Goal: Navigation & Orientation: Find specific page/section

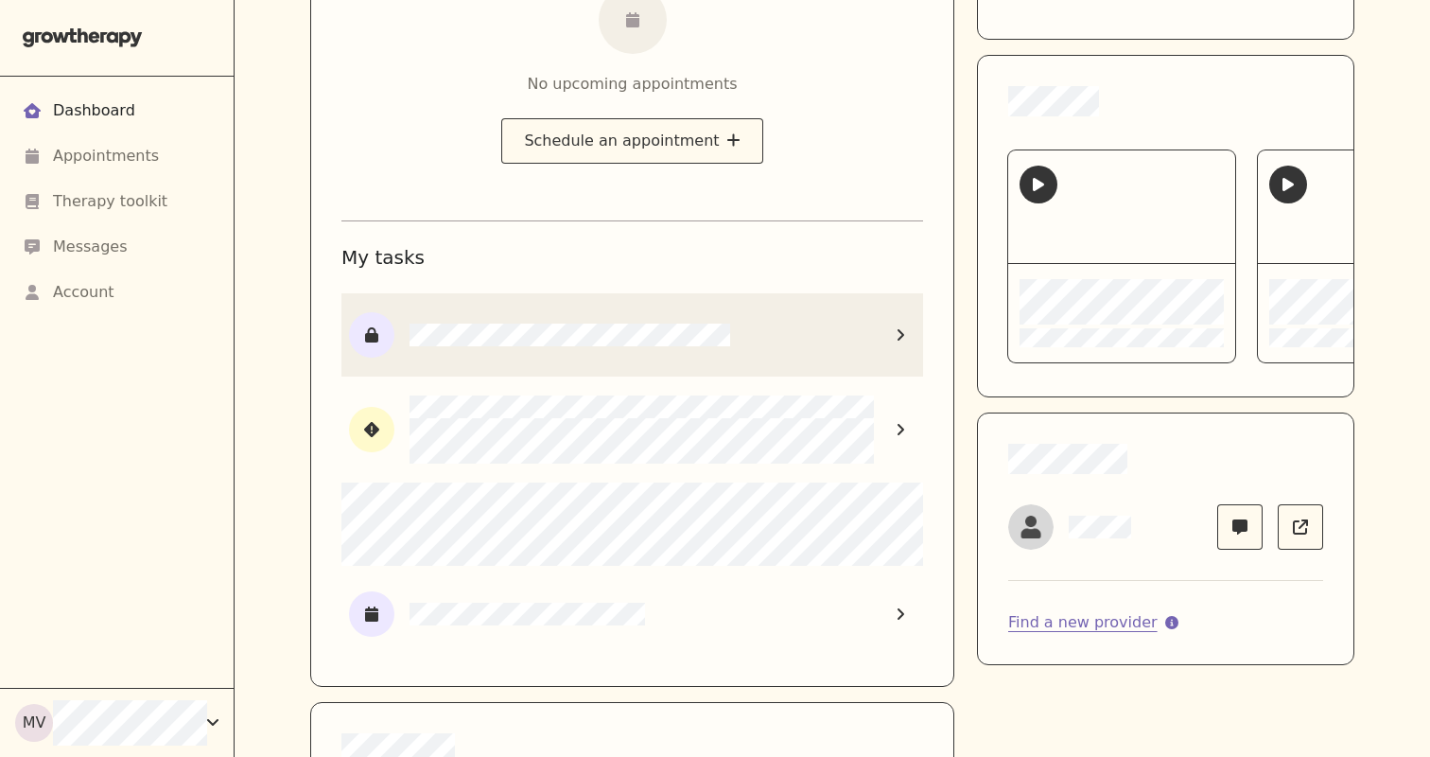
scroll to position [420, 0]
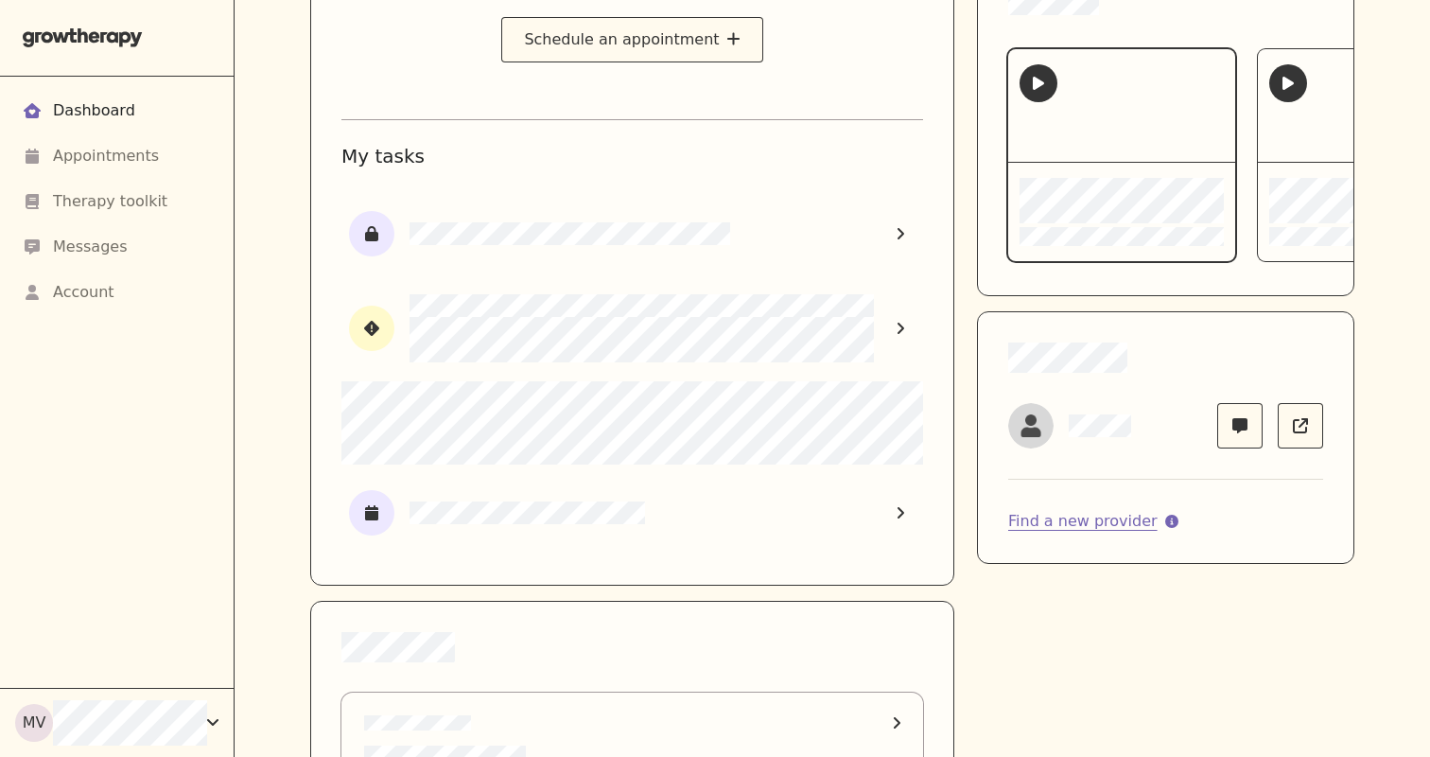
drag, startPoint x: 772, startPoint y: 234, endPoint x: 1013, endPoint y: 111, distance: 270.7
click at [1014, 114] on div "No upcoming appointments Schedule an appointment My tasks Find a new provider" at bounding box center [832, 351] width 1044 height 1116
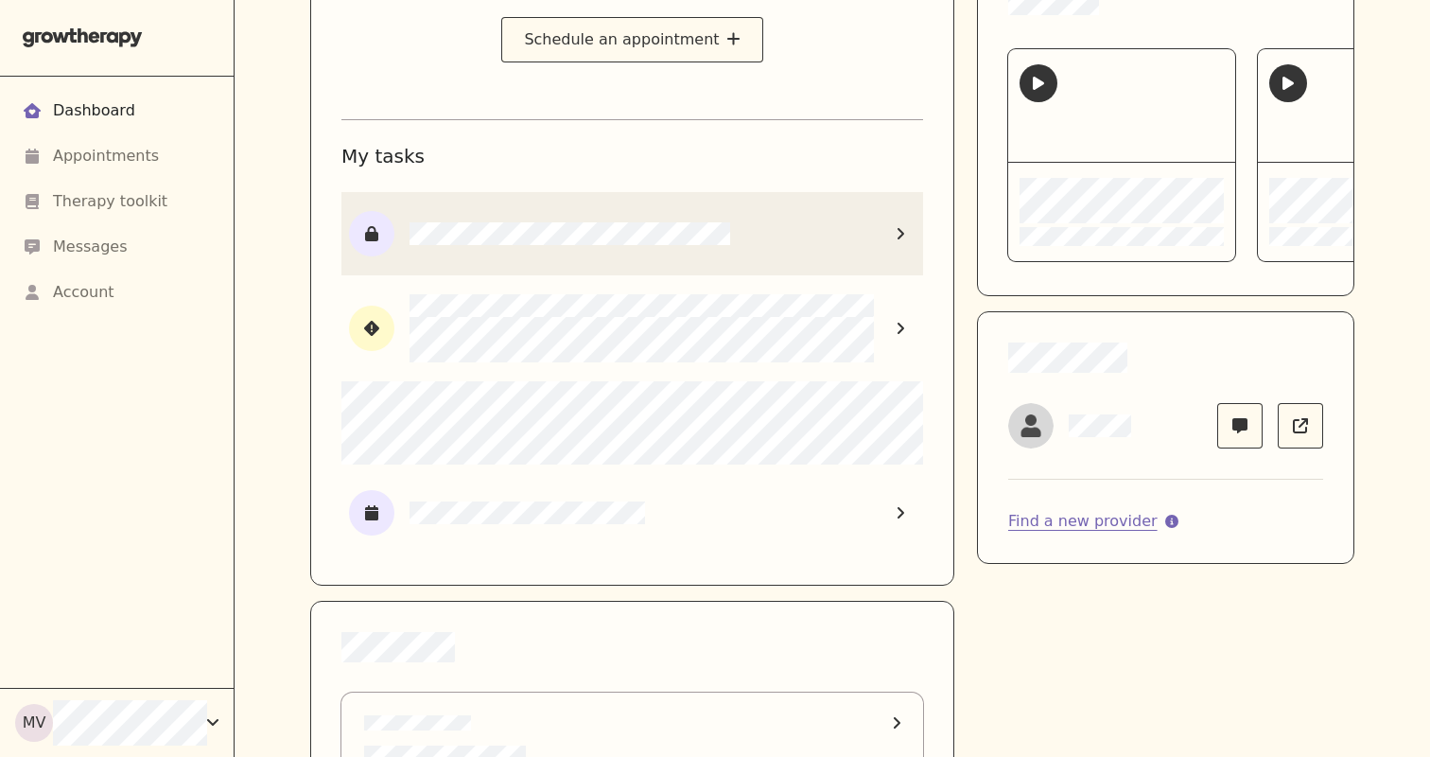
click at [902, 231] on icon at bounding box center [901, 232] width 7 height 11
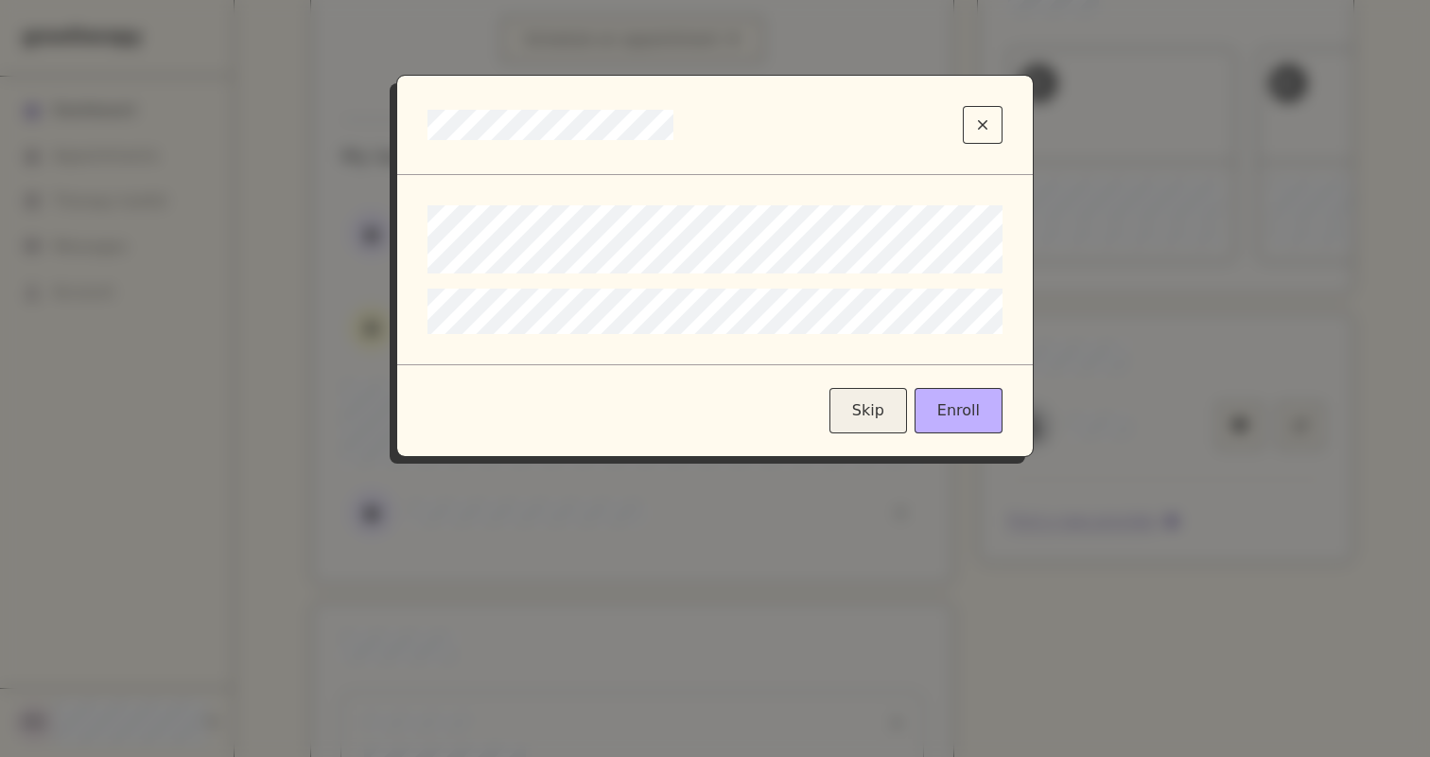
click at [877, 408] on button "Skip" at bounding box center [868, 410] width 78 height 45
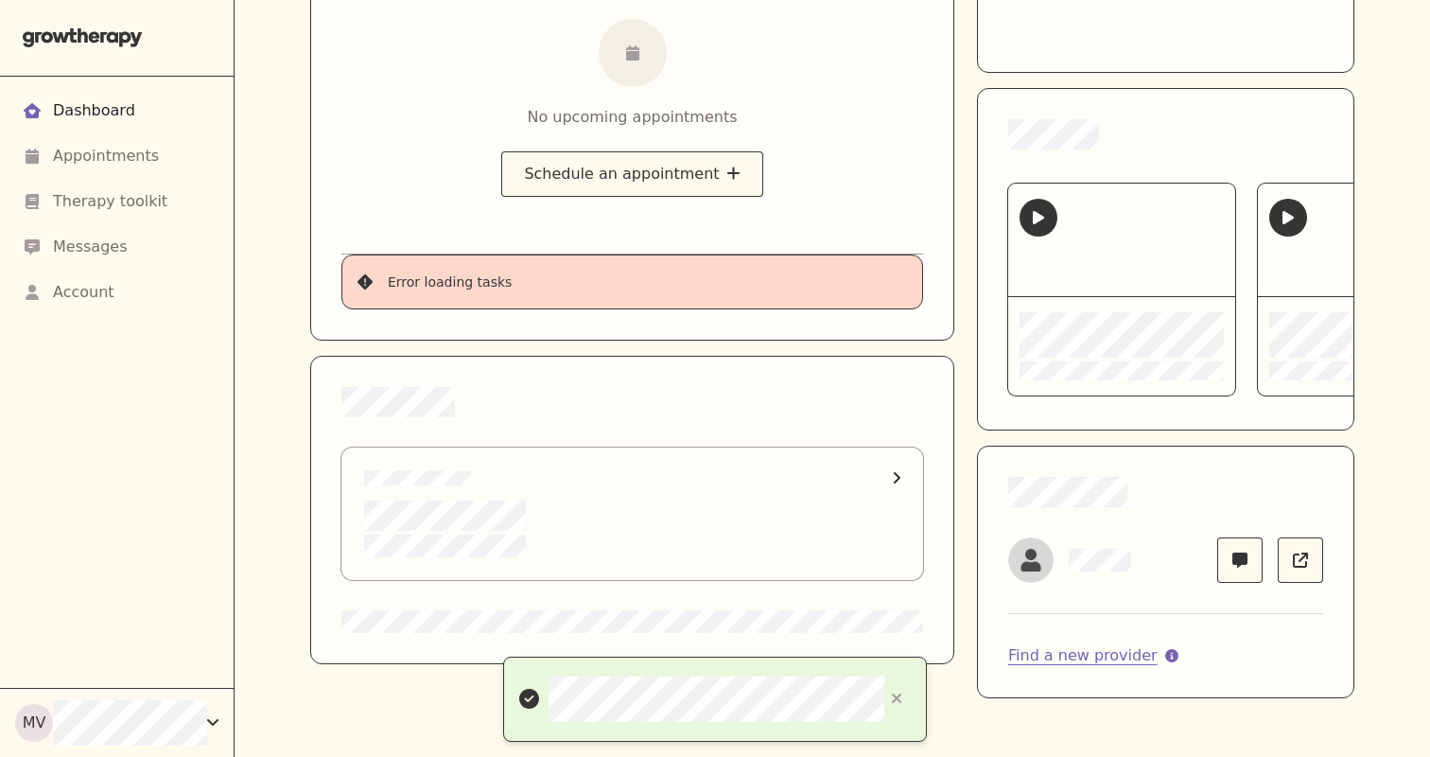
scroll to position [165, 0]
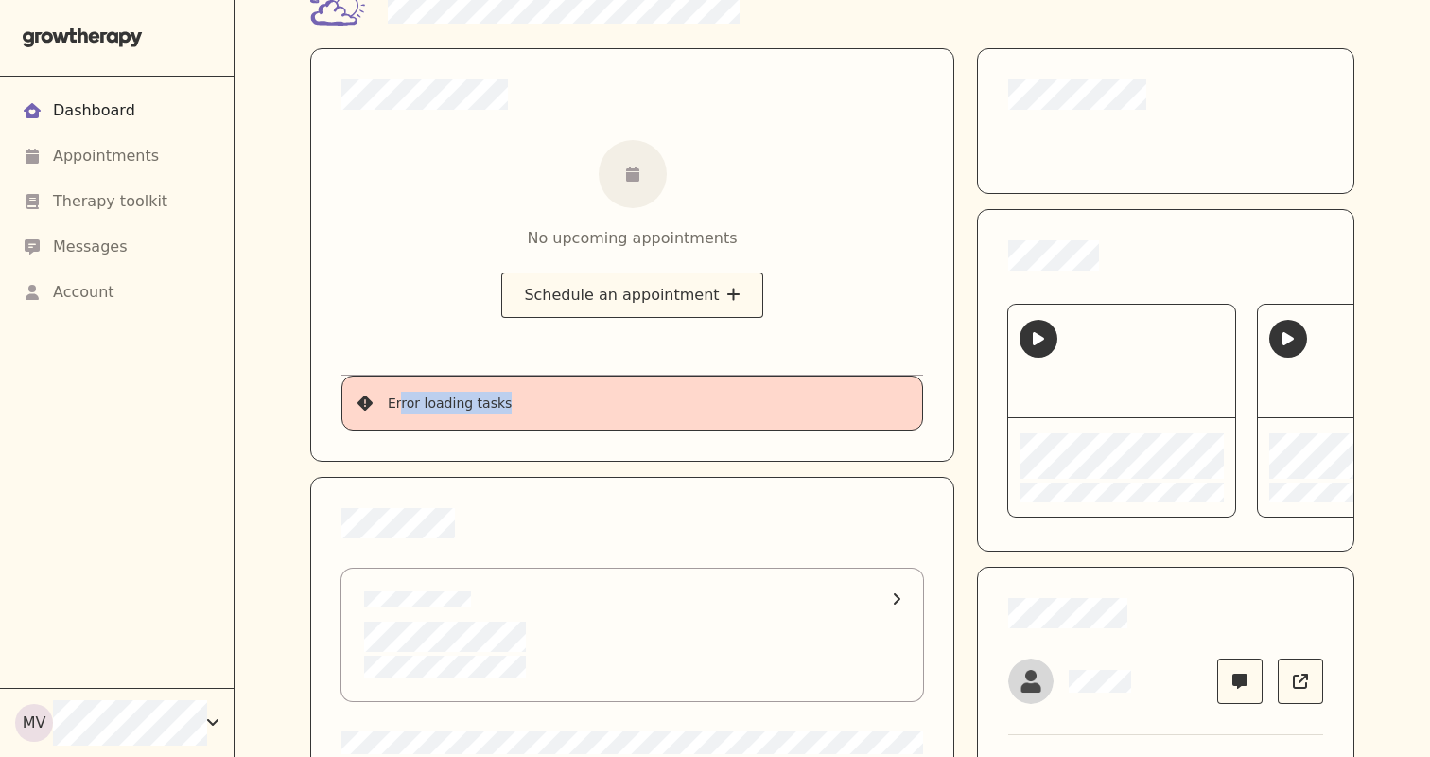
drag, startPoint x: 517, startPoint y: 406, endPoint x: 400, endPoint y: 402, distance: 117.3
click at [402, 402] on div "Error loading tasks" at bounding box center [647, 403] width 519 height 23
drag, startPoint x: 390, startPoint y: 402, endPoint x: 554, endPoint y: 402, distance: 164.6
click at [554, 402] on div "Error loading tasks" at bounding box center [647, 403] width 519 height 23
copy div "Error loading tasks"
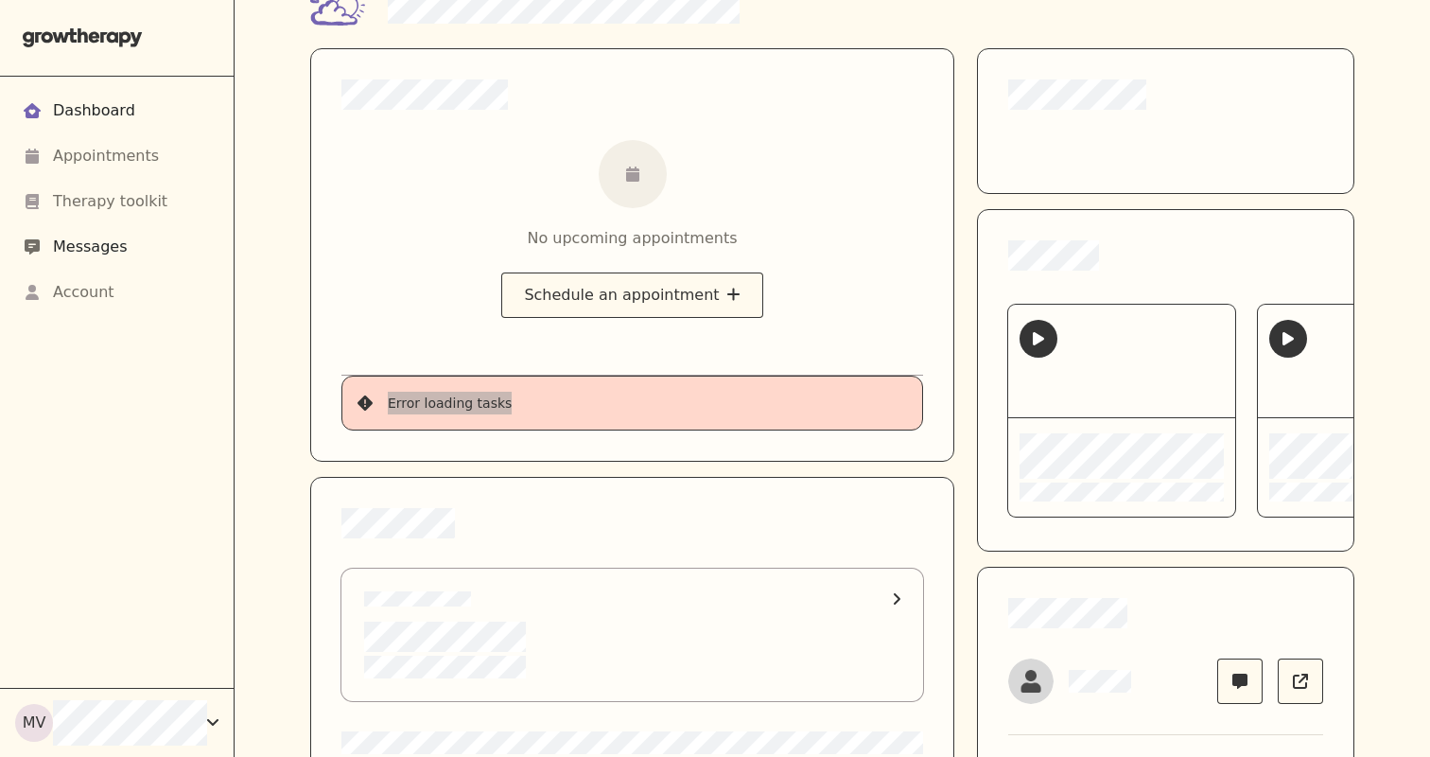
scroll to position [0, 0]
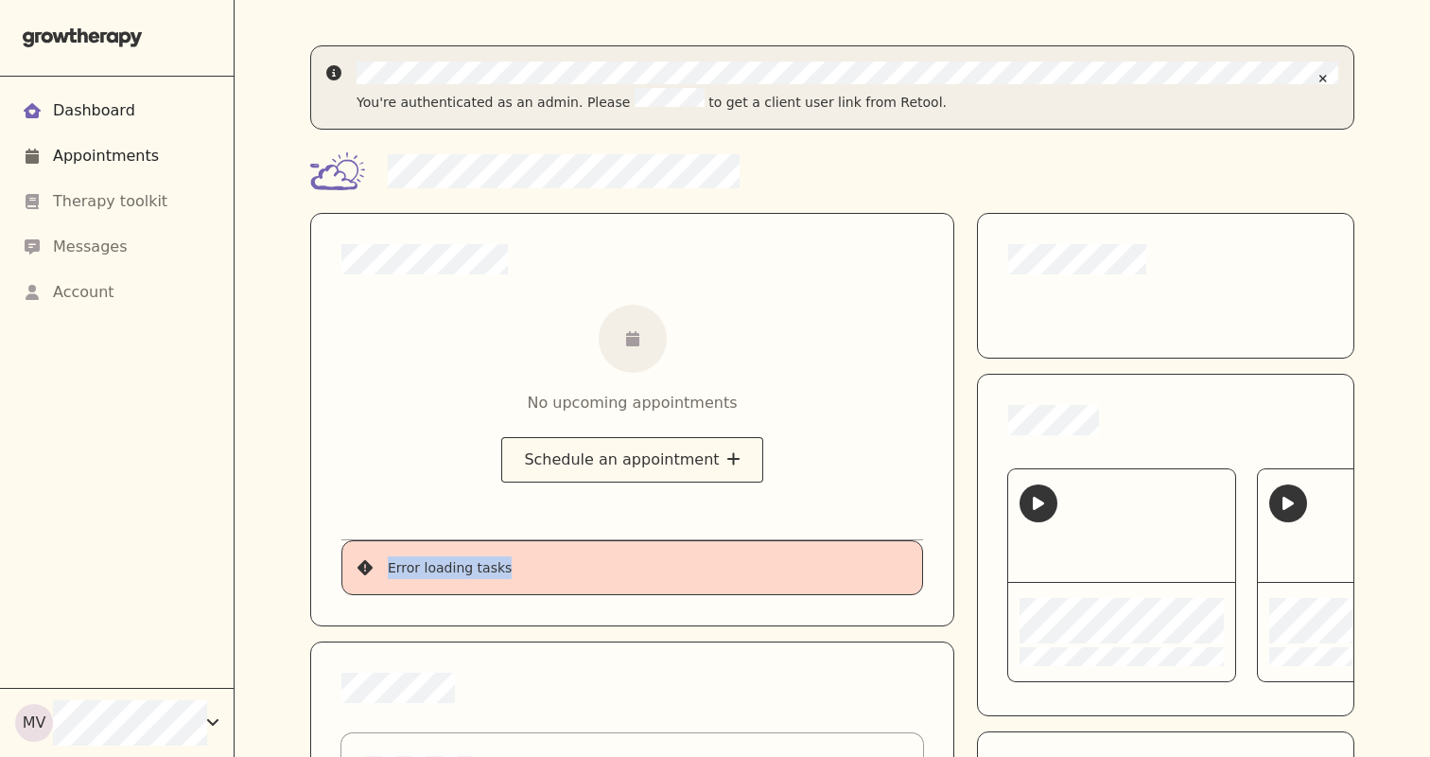
click at [205, 176] on div "Appointments" at bounding box center [117, 155] width 188 height 45
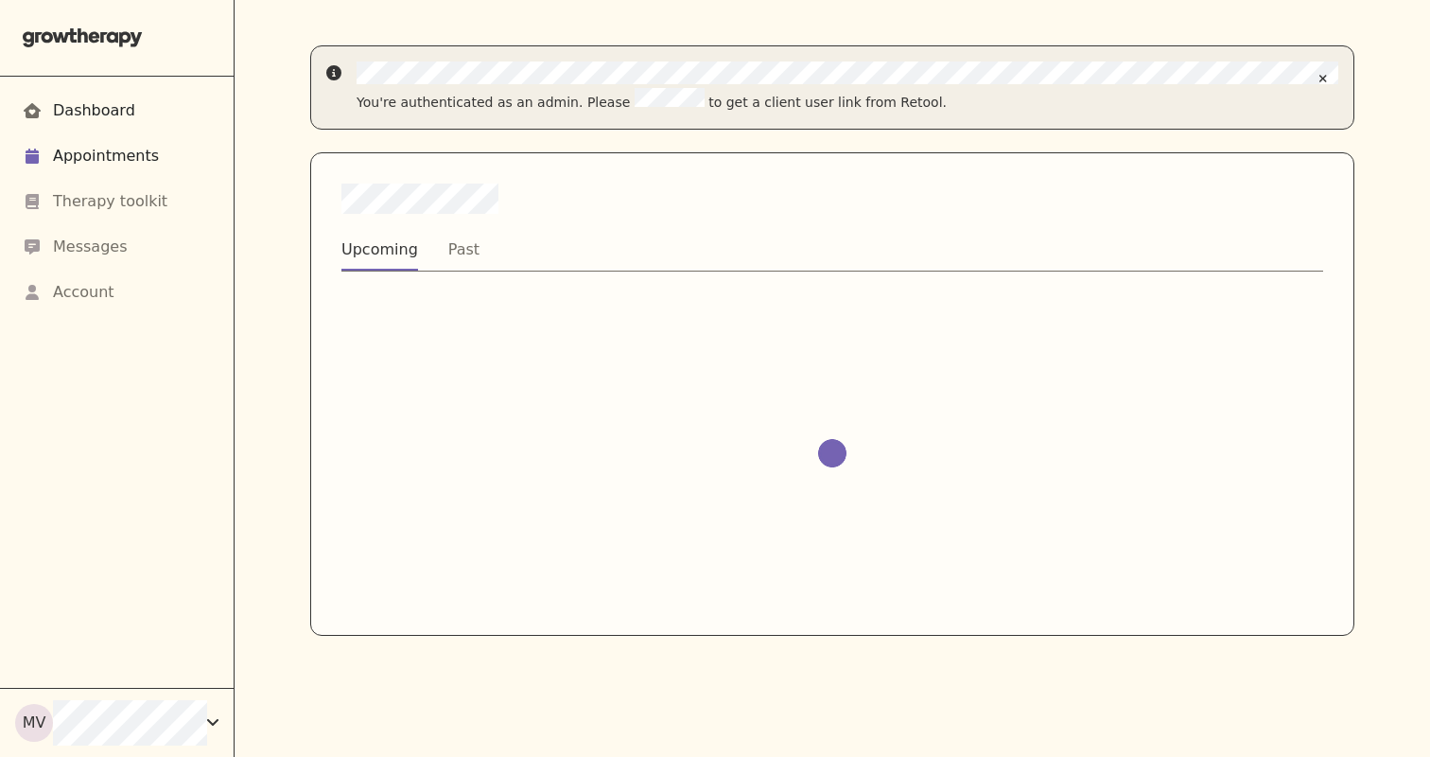
click at [100, 102] on div "Dashboard" at bounding box center [94, 110] width 82 height 23
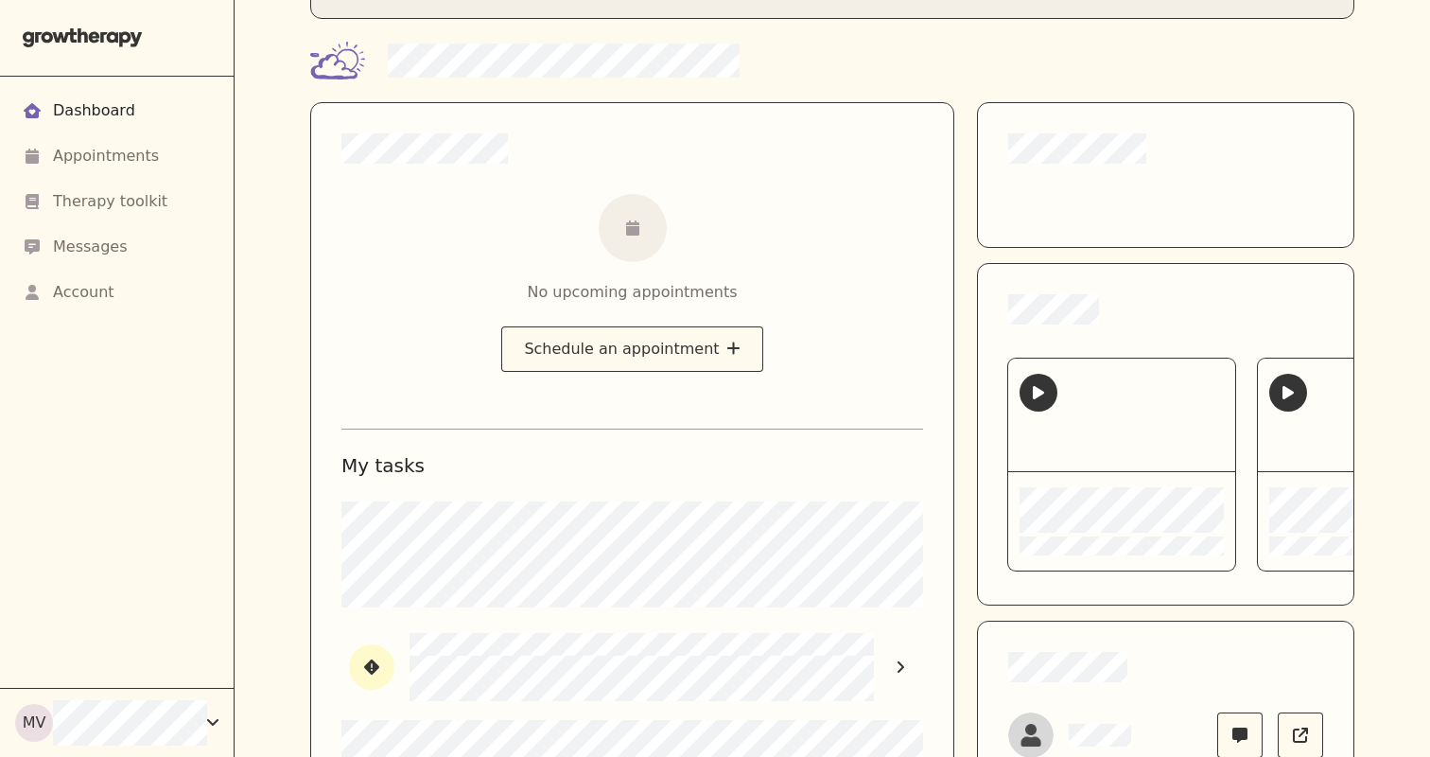
scroll to position [133, 0]
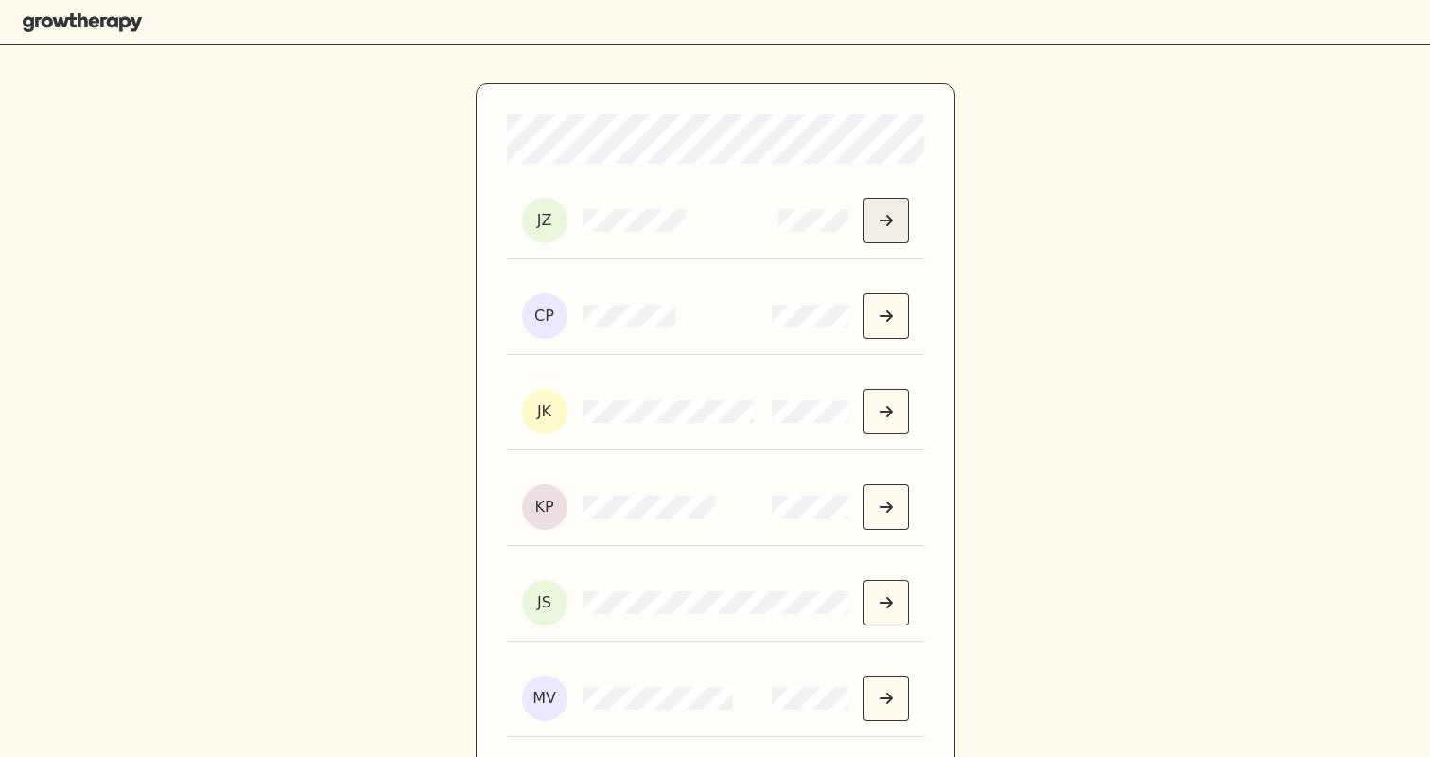
click at [883, 225] on icon "Select Jackie" at bounding box center [886, 220] width 13 height 15
